Goal: Find specific page/section: Find specific page/section

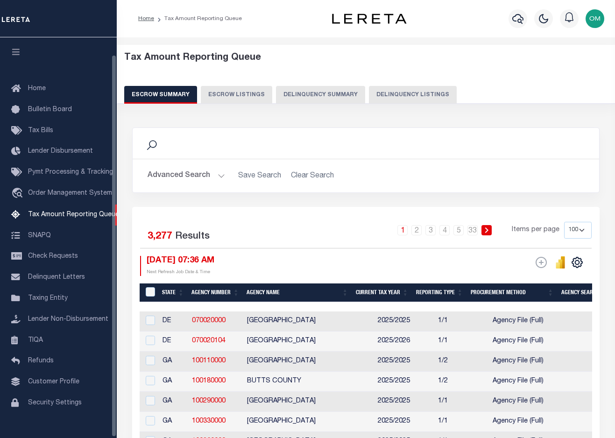
select select "100"
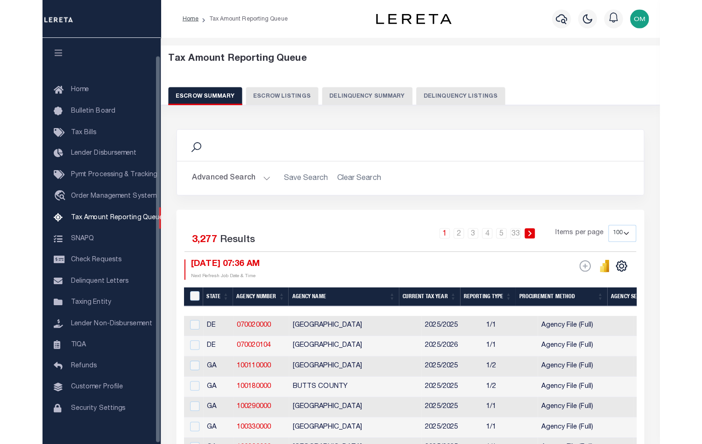
scroll to position [19, 0]
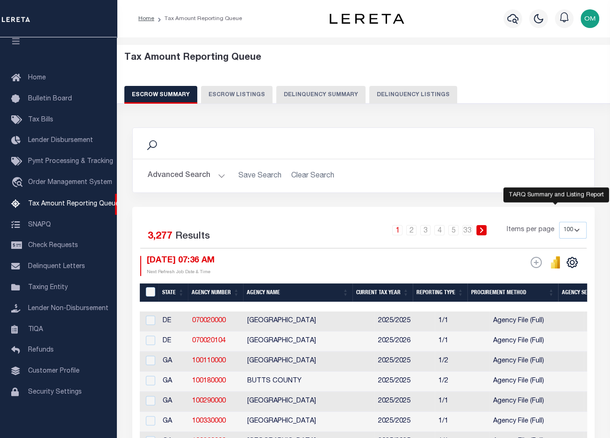
click at [559, 261] on icon "" at bounding box center [558, 263] width 4 height 12
click at [244, 92] on button "Escrow Listings" at bounding box center [236, 95] width 71 height 18
select select "100"
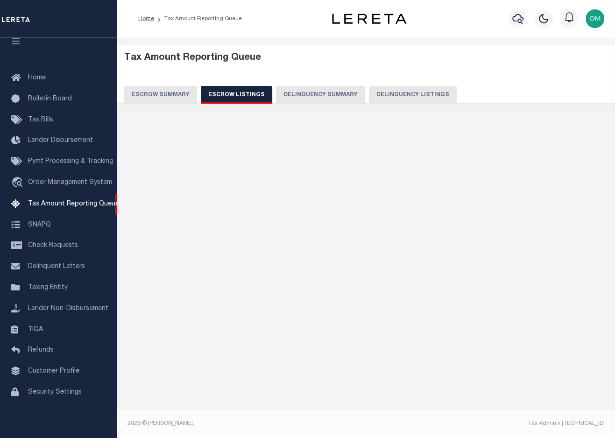
select select "100"
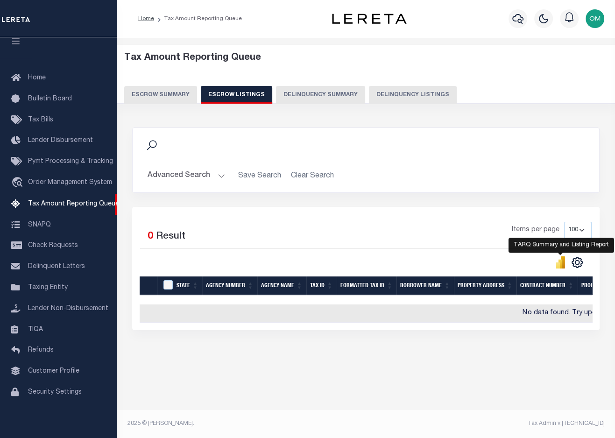
click at [561, 264] on icon "" at bounding box center [561, 263] width 4 height 9
click at [340, 92] on button "Delinquency Summary" at bounding box center [320, 95] width 89 height 18
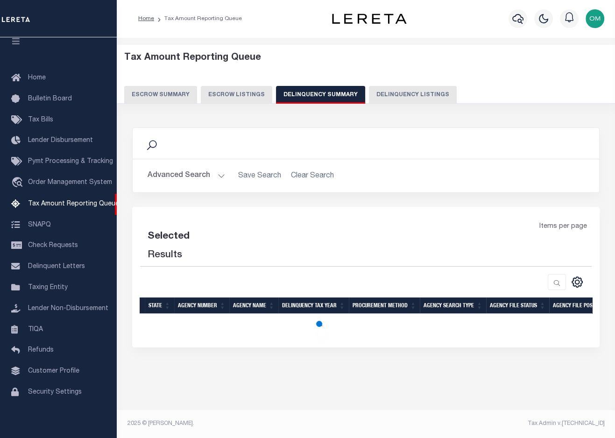
click at [340, 92] on button "Delinquency Summary" at bounding box center [320, 95] width 89 height 18
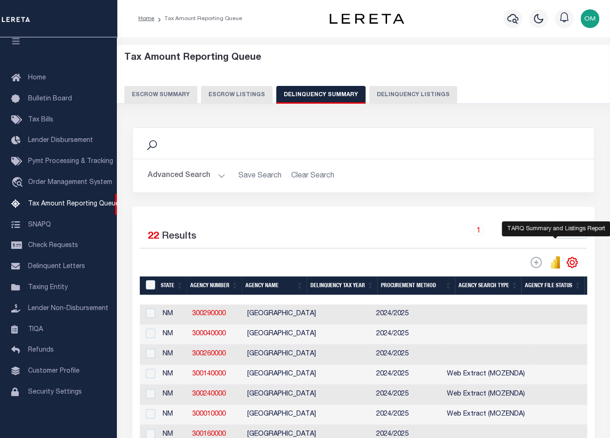
click at [557, 263] on icon "" at bounding box center [555, 263] width 4 height 9
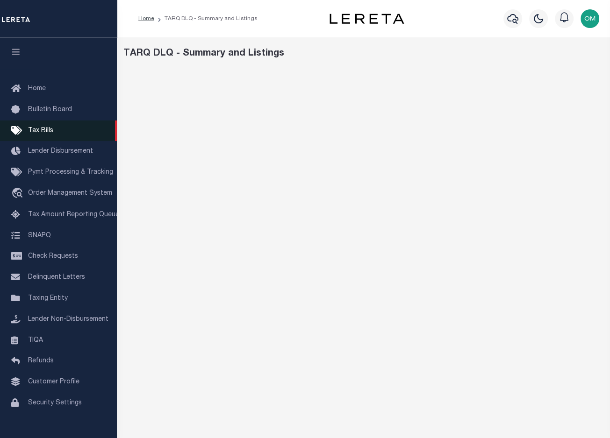
click at [49, 133] on span "Tax Bills" at bounding box center [40, 131] width 25 height 7
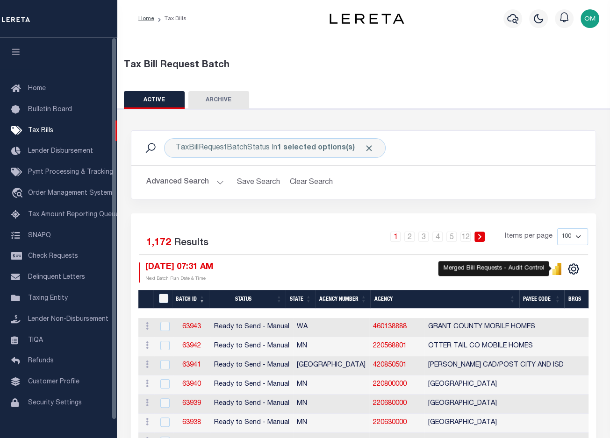
click at [555, 267] on icon "" at bounding box center [557, 270] width 4 height 9
